Goal: Information Seeking & Learning: Check status

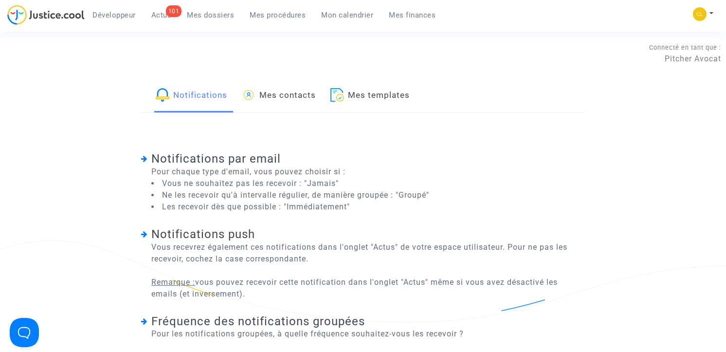
click at [297, 15] on span "Mes procédures" at bounding box center [278, 15] width 56 height 9
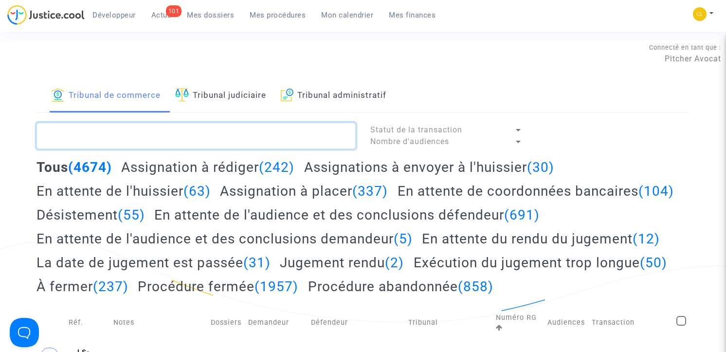
click at [222, 132] on textarea at bounding box center [196, 136] width 319 height 26
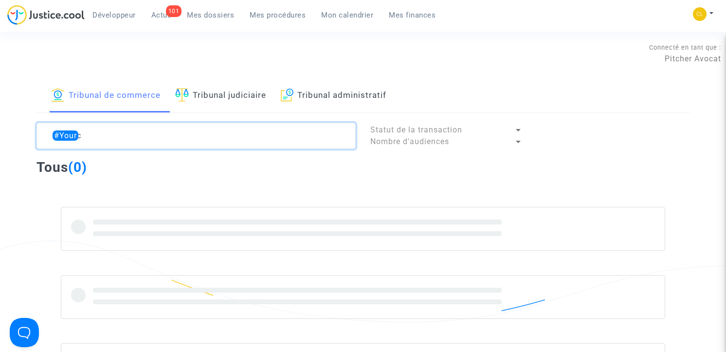
type textarea "#Yource"
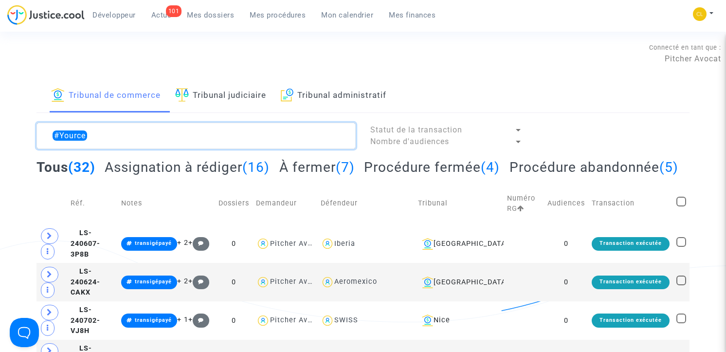
click at [147, 131] on textarea at bounding box center [196, 136] width 319 height 26
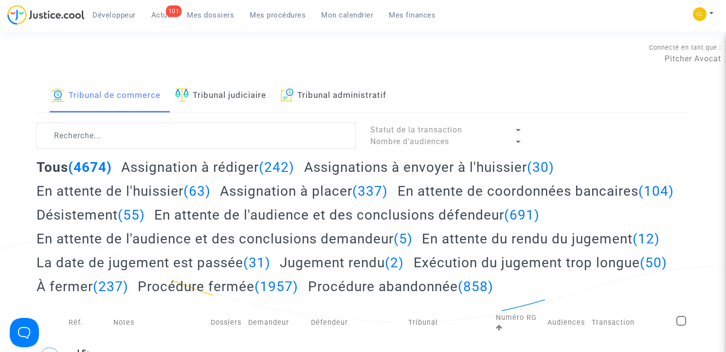
click at [215, 104] on link "Tribunal judiciaire" at bounding box center [220, 95] width 91 height 33
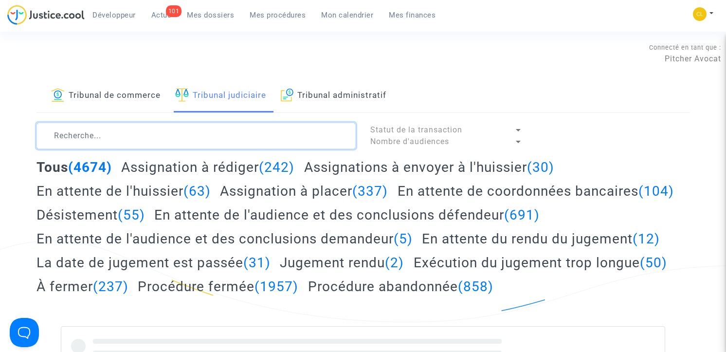
click at [104, 140] on textarea at bounding box center [196, 136] width 319 height 26
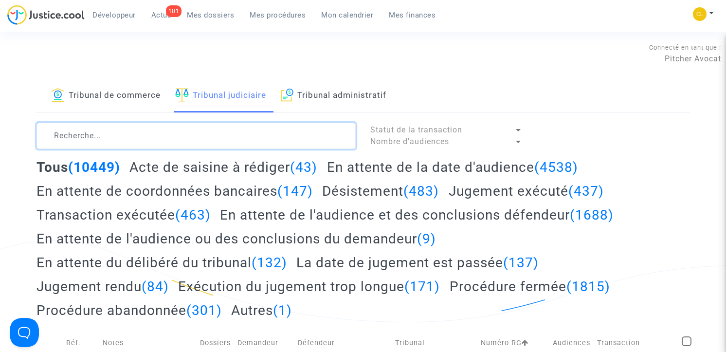
paste textarea "#Yource"
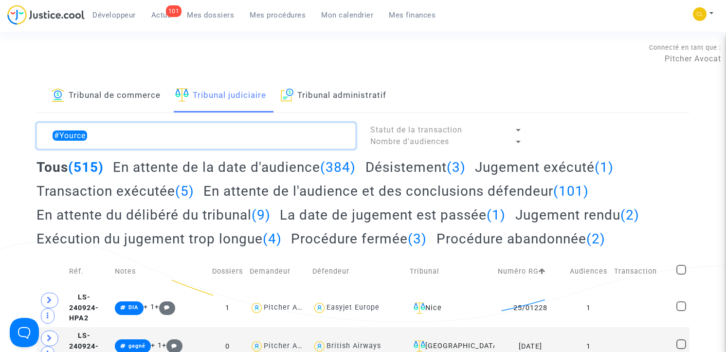
type textarea "#Yource"
click at [414, 212] on h2 "La date de jugement est passée (1)" at bounding box center [393, 214] width 226 height 17
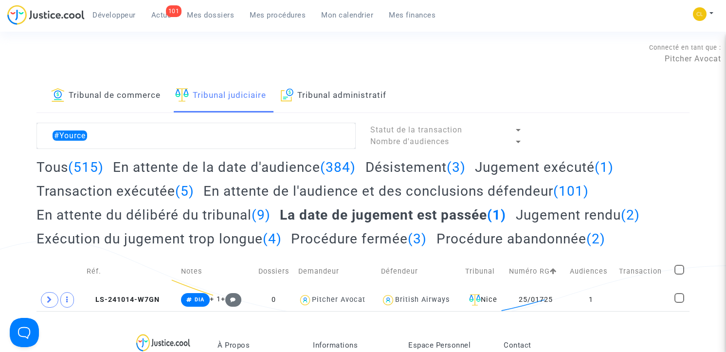
click at [574, 213] on h2 "Jugement rendu (2)" at bounding box center [578, 214] width 124 height 17
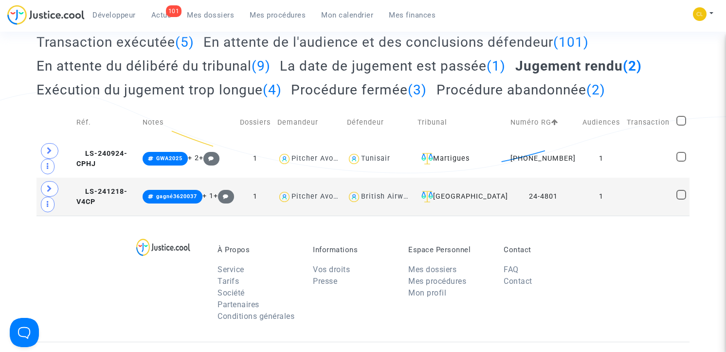
scroll to position [157, 0]
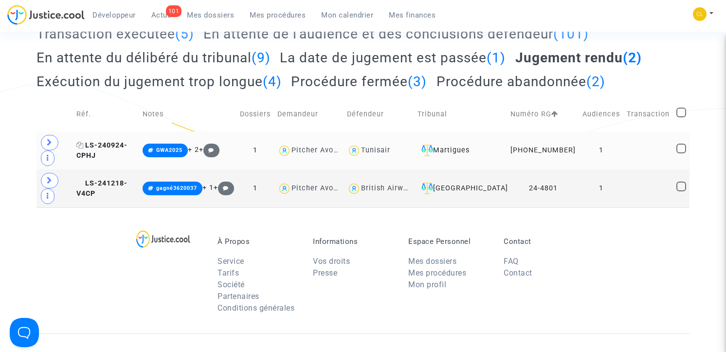
click at [128, 141] on span "LS-240924-CPHJ" at bounding box center [101, 150] width 51 height 19
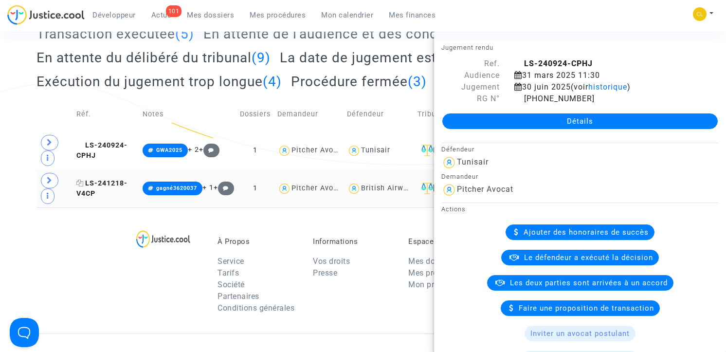
click at [128, 179] on span "LS-241218-V4CP" at bounding box center [101, 188] width 51 height 19
click at [125, 211] on div "À Propos Service Tarifs Société Partenaires Conditions générales Informations V…" at bounding box center [364, 270] width 654 height 126
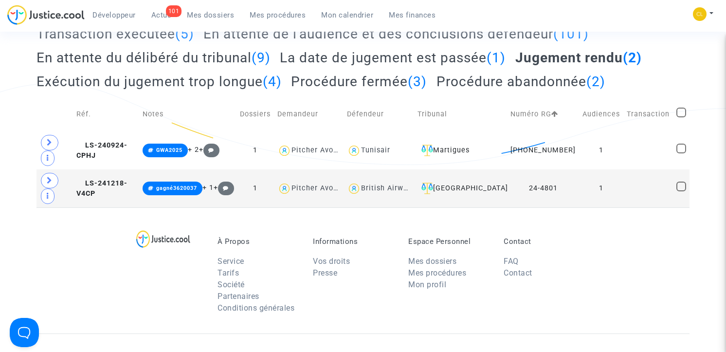
click at [345, 78] on h2 "Procédure fermée (3)" at bounding box center [359, 81] width 136 height 17
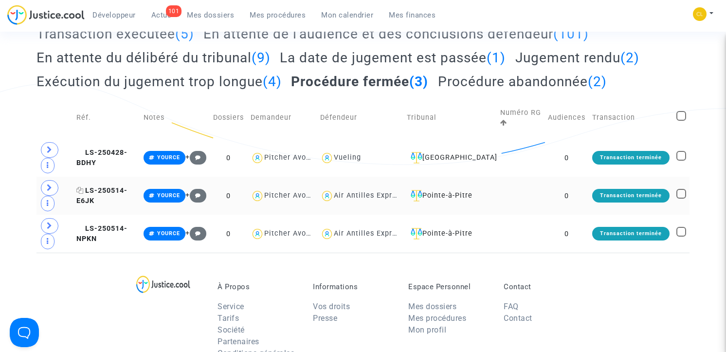
click at [115, 194] on span "LS-250514-E6JK" at bounding box center [101, 195] width 51 height 19
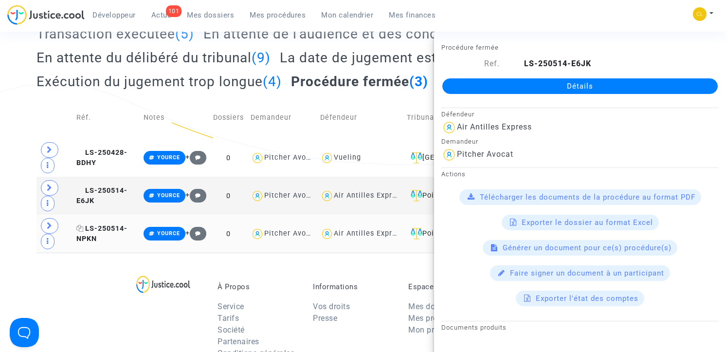
click at [120, 229] on span "LS-250514-NPKN" at bounding box center [101, 233] width 51 height 19
click at [129, 284] on div "À Propos Service Tarifs Société Partenaires Conditions générales Informations V…" at bounding box center [364, 316] width 654 height 126
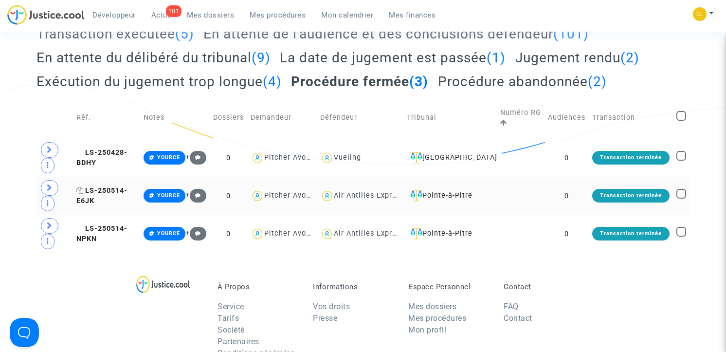
click at [121, 189] on span "LS-250514-E6JK" at bounding box center [101, 195] width 51 height 19
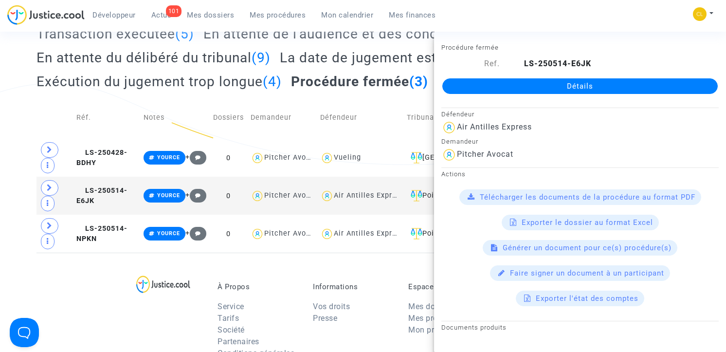
click at [490, 82] on link "Détails" at bounding box center [580, 86] width 276 height 16
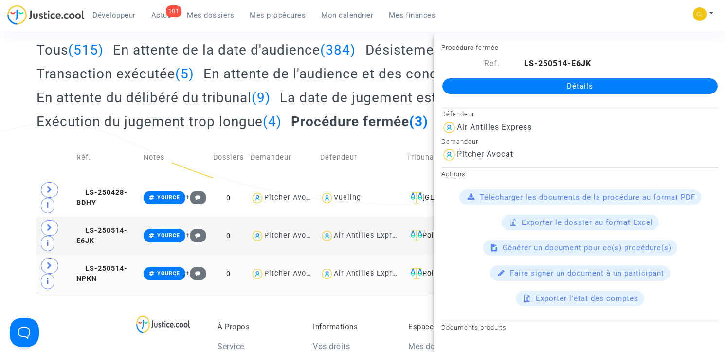
scroll to position [93, 0]
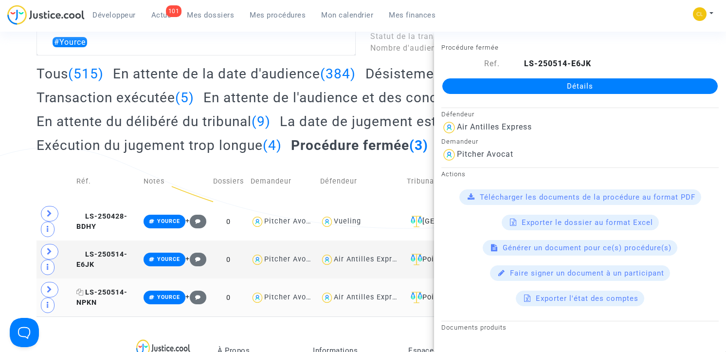
click at [105, 290] on span "LS-250514-NPKN" at bounding box center [101, 297] width 51 height 19
click at [506, 85] on link "Détails" at bounding box center [580, 86] width 276 height 16
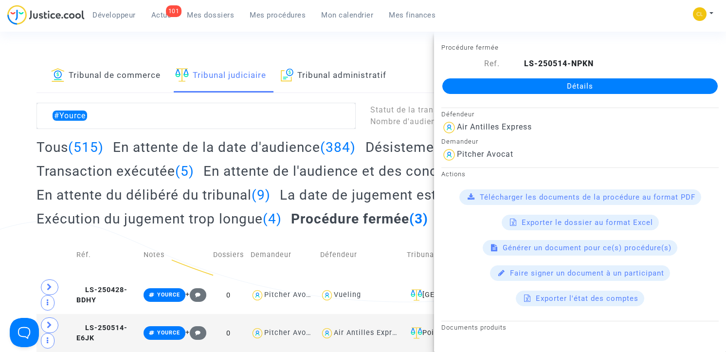
scroll to position [8, 0]
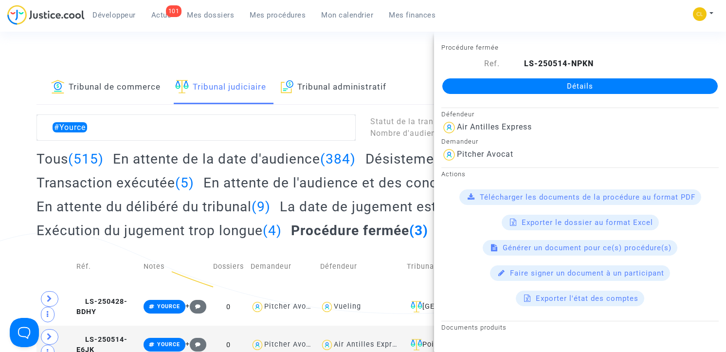
click at [6, 172] on div "Tribunal de commerce Tribunal judiciaire Tribunal administratif #Yource Statut …" at bounding box center [363, 236] width 726 height 331
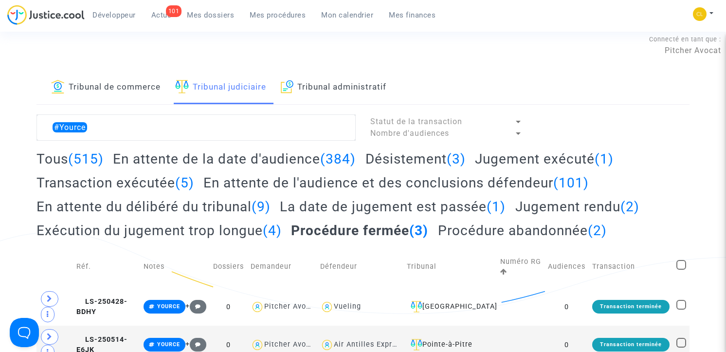
click at [501, 155] on h2 "Jugement exécuté (1)" at bounding box center [544, 158] width 139 height 17
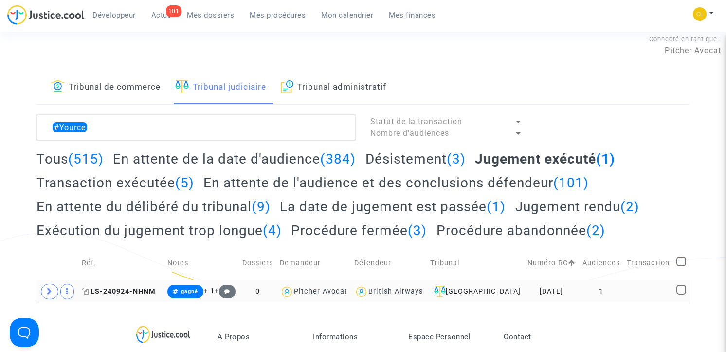
click at [137, 294] on span "LS-240924-NHNM" at bounding box center [119, 291] width 74 height 8
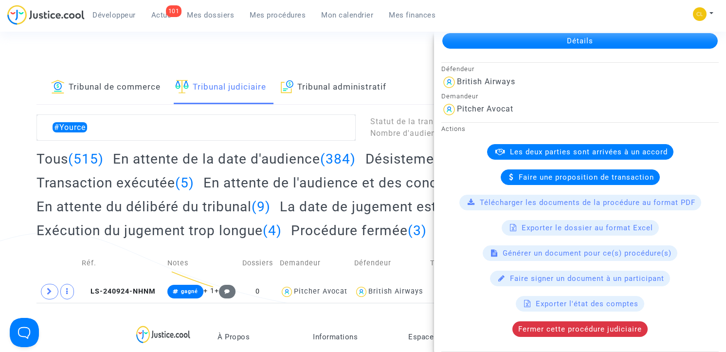
scroll to position [77, 0]
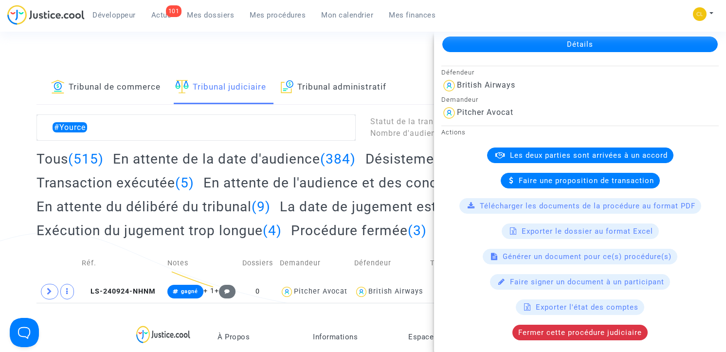
click at [16, 78] on div "Tribunal de commerce Tribunal judiciaire Tribunal administratif #Yource Statut …" at bounding box center [363, 187] width 726 height 232
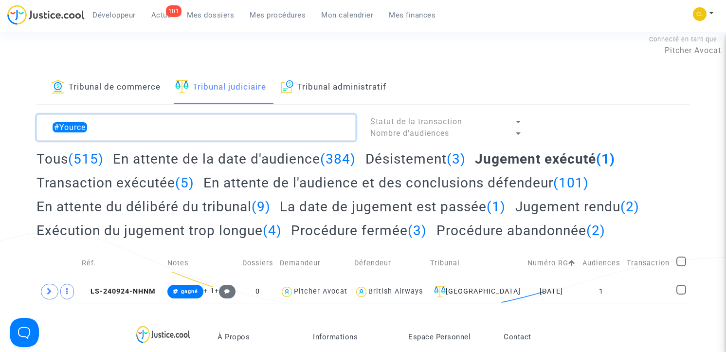
click at [128, 126] on textarea at bounding box center [196, 127] width 319 height 26
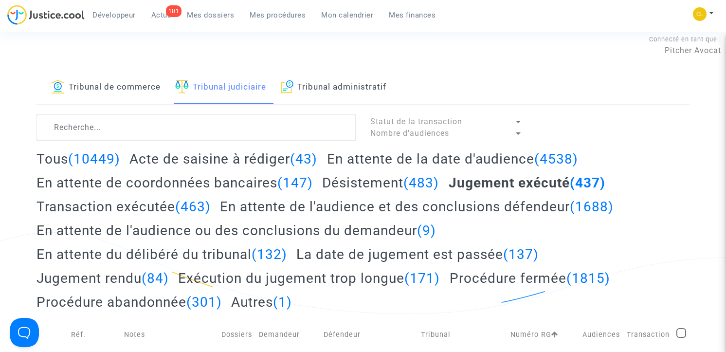
click at [459, 78] on div "Tribunal de commerce Tribunal judiciaire Tribunal administratif" at bounding box center [364, 88] width 654 height 34
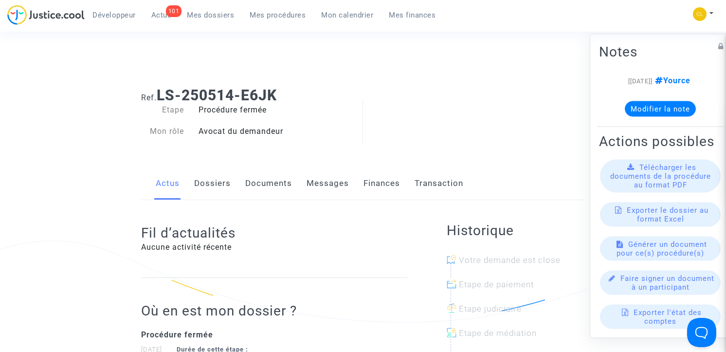
click at [203, 180] on link "Dossiers" at bounding box center [212, 183] width 37 height 32
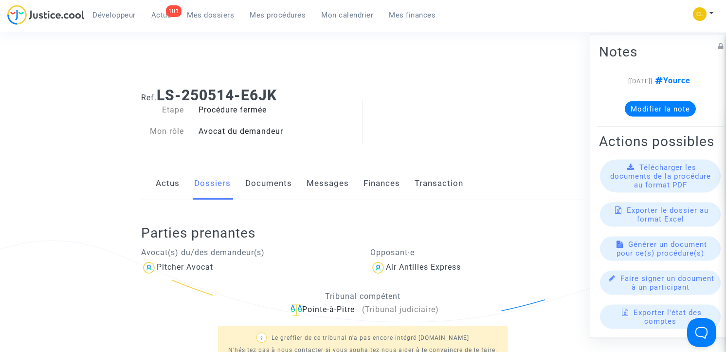
click at [172, 180] on link "Actus" at bounding box center [168, 183] width 24 height 32
